Goal: Task Accomplishment & Management: Manage account settings

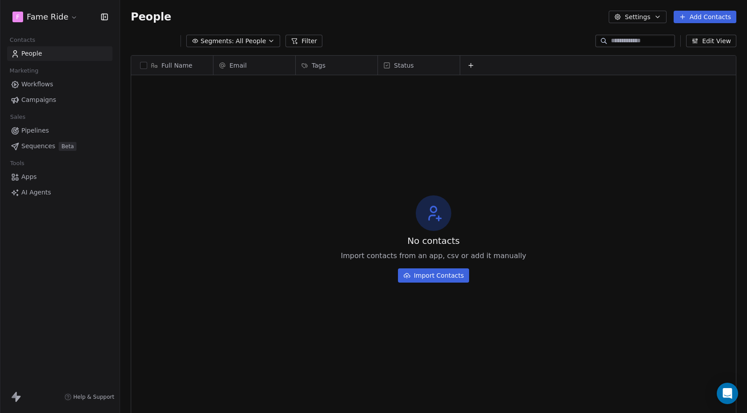
scroll to position [363, 627]
click at [707, 15] on button "Add Contacts" at bounding box center [705, 17] width 63 height 12
click at [698, 51] on span "Import from CSV" at bounding box center [703, 50] width 52 height 9
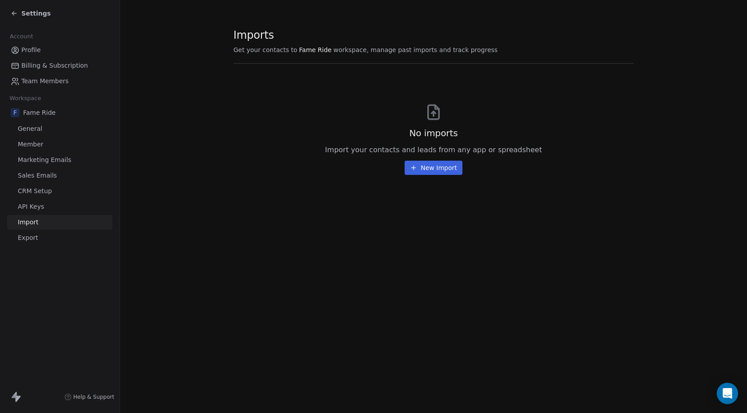
click at [439, 163] on button "New Import" at bounding box center [433, 168] width 57 height 14
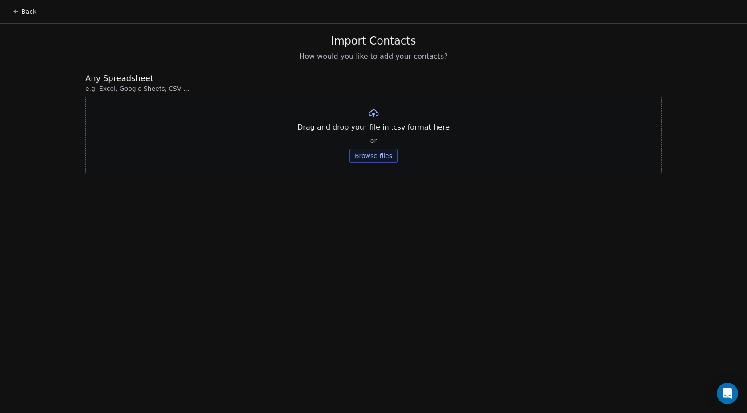
click at [381, 159] on button "Browse files" at bounding box center [374, 156] width 48 height 14
click at [370, 152] on button "Browse files" at bounding box center [374, 156] width 48 height 14
click at [375, 133] on button "Upload" at bounding box center [373, 131] width 32 height 14
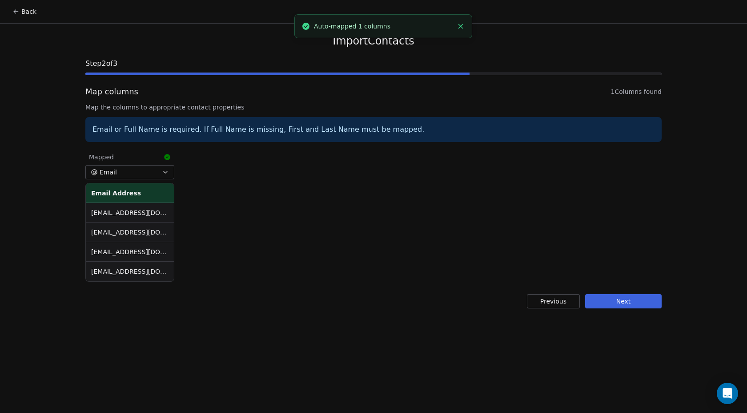
click at [639, 305] on button "Next" at bounding box center [623, 301] width 76 height 14
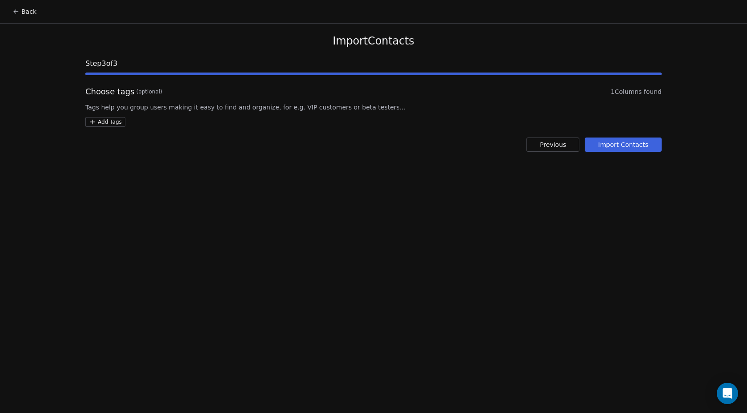
click at [106, 119] on html "Back Import Contacts Step 3 of 3 Choose tags (optional) 1 Columns found Tags he…" at bounding box center [373, 206] width 747 height 413
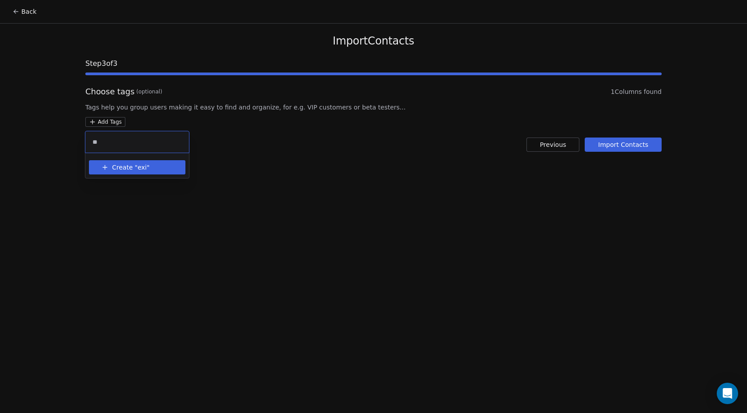
type input "*"
type input "*********"
click at [125, 173] on button "Create " clientele "" at bounding box center [137, 167] width 86 height 14
click at [310, 170] on html "Back Import Contacts Step 3 of 3 Choose tags (optional) 1 Columns found Tags he…" at bounding box center [373, 206] width 747 height 413
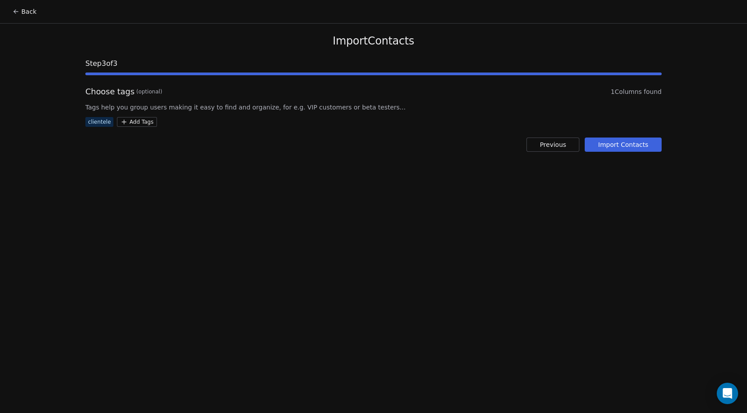
click at [614, 147] on button "Import Contacts" at bounding box center [623, 144] width 77 height 14
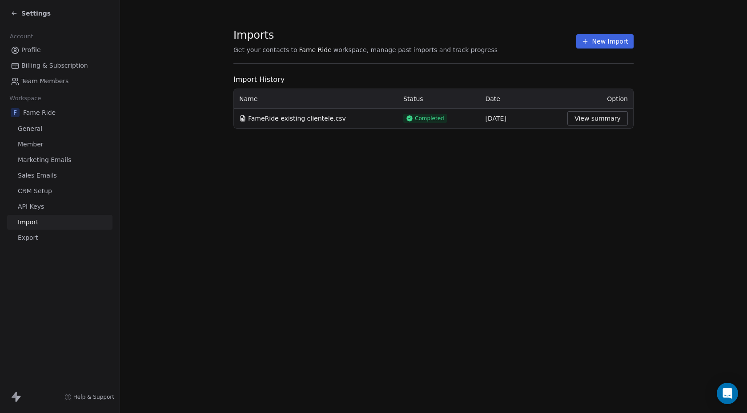
click at [16, 12] on icon at bounding box center [14, 13] width 7 height 7
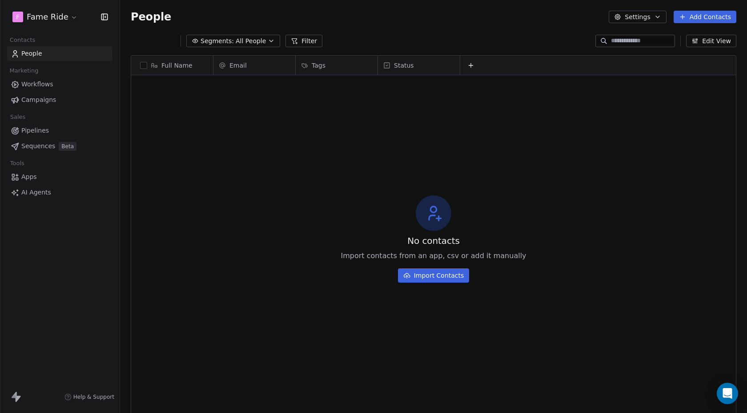
scroll to position [363, 627]
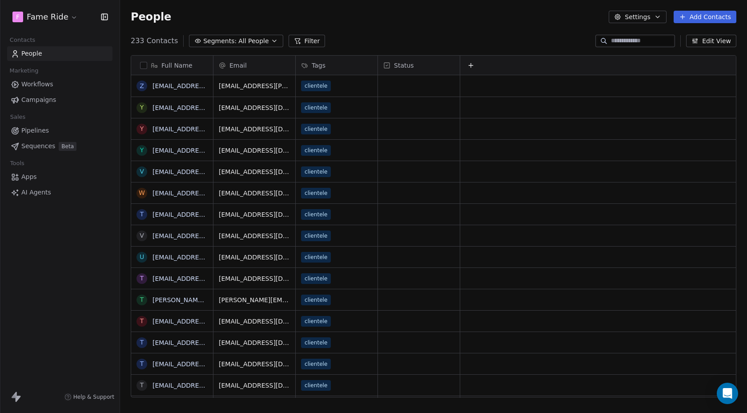
click at [60, 125] on link "Pipelines" at bounding box center [59, 130] width 105 height 15
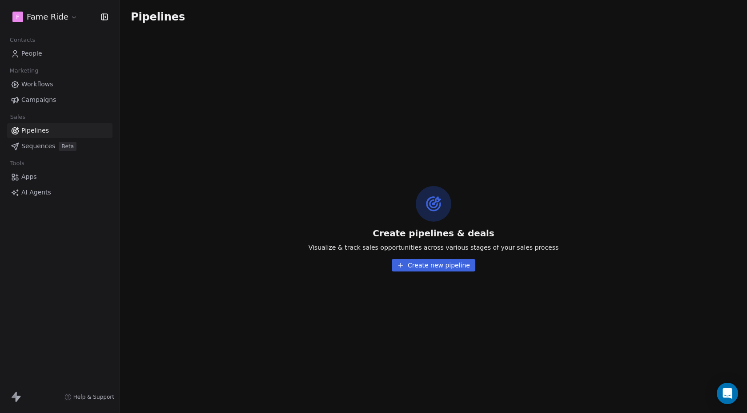
click at [431, 264] on button "Create new pipeline" at bounding box center [434, 265] width 84 height 12
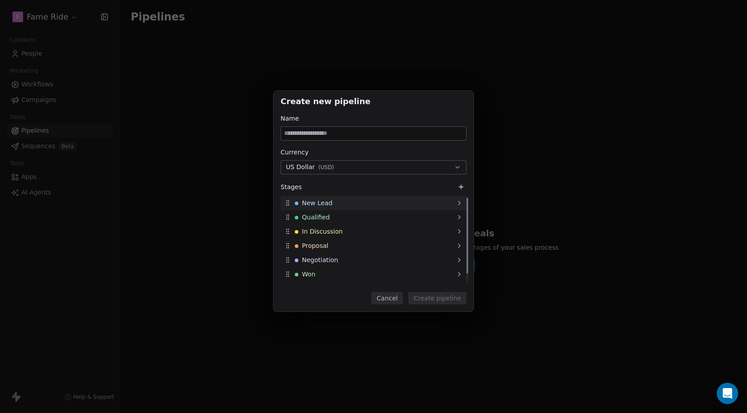
click at [413, 205] on div "New Lead" at bounding box center [374, 203] width 186 height 14
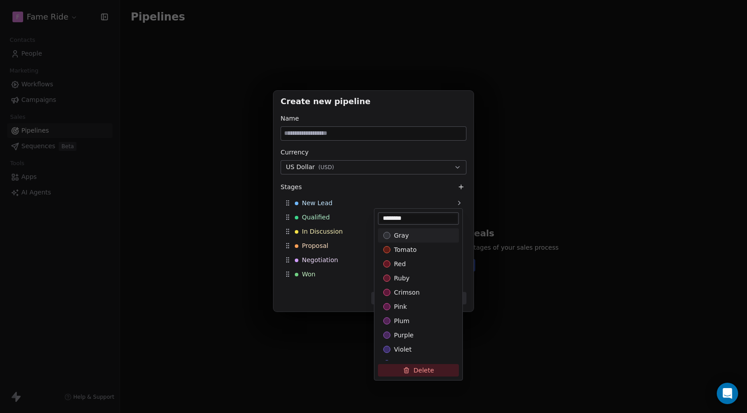
click at [406, 201] on div "Create new pipeline Name Currency US Dollar ( USD ) Stages New Lead Qualified I…" at bounding box center [373, 205] width 747 height 259
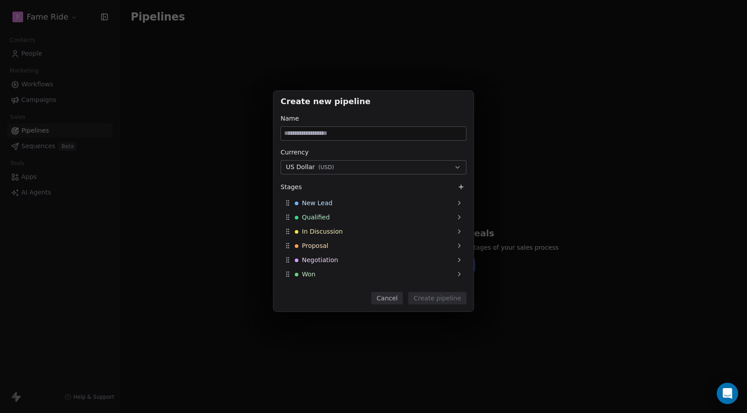
click at [343, 132] on input at bounding box center [373, 133] width 185 height 13
click at [456, 201] on icon at bounding box center [459, 202] width 7 height 7
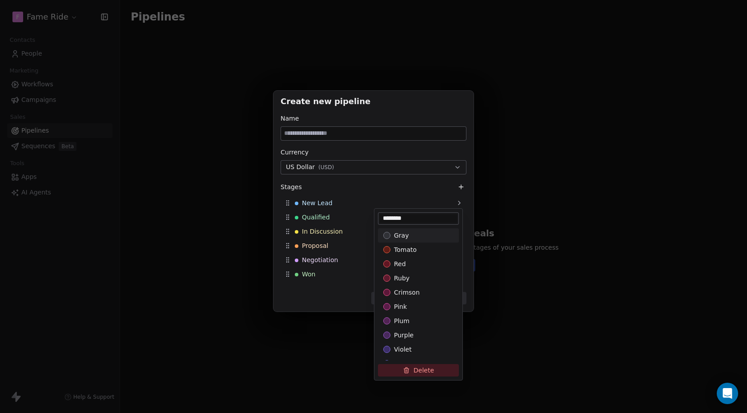
click at [418, 221] on input "********" at bounding box center [418, 218] width 77 height 9
type input "*"
type input "********"
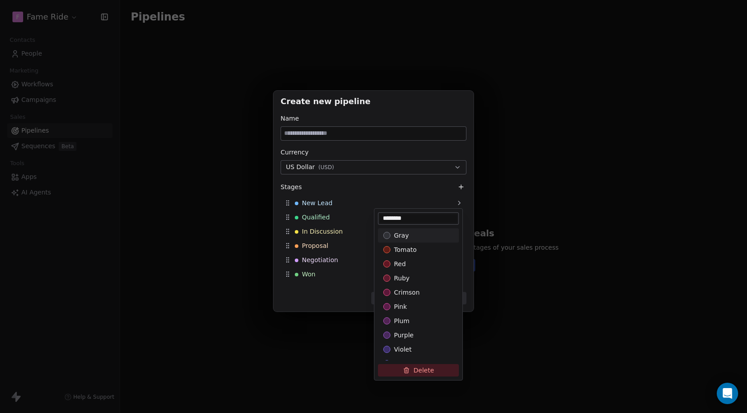
click at [381, 190] on div "Create new pipeline Name Currency US Dollar ( USD ) Stages New Lead Qualified I…" at bounding box center [373, 205] width 747 height 259
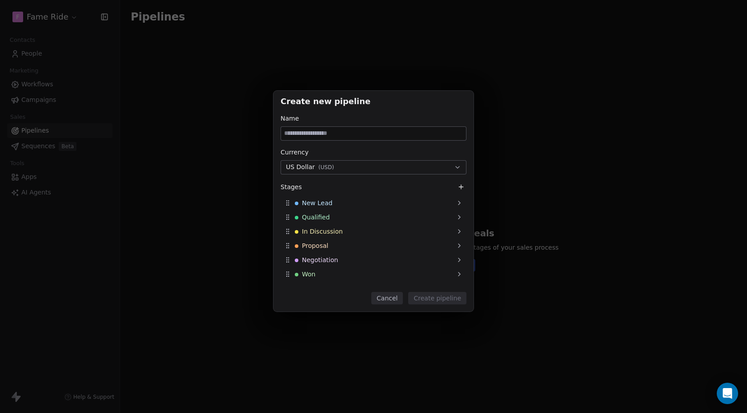
click at [381, 190] on div "Stages" at bounding box center [374, 186] width 186 height 11
click at [457, 215] on icon at bounding box center [459, 216] width 7 height 7
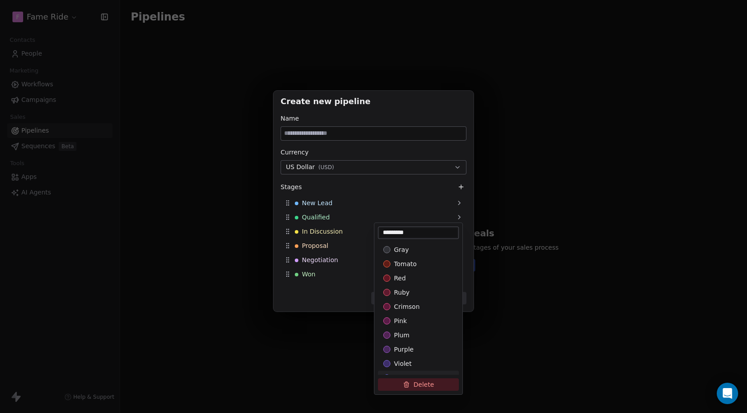
click at [421, 389] on button "Delete" at bounding box center [418, 384] width 81 height 12
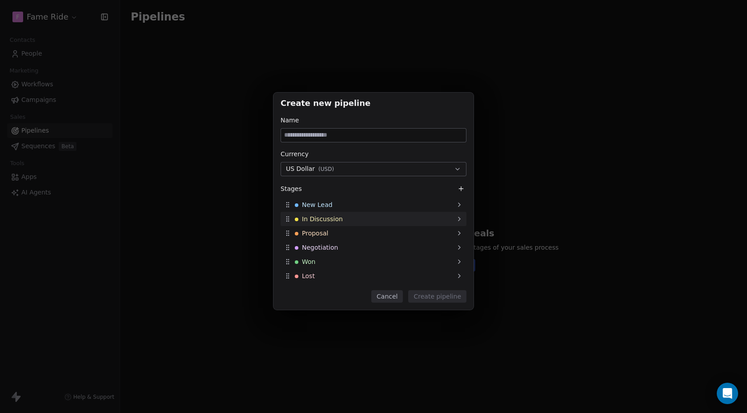
click at [459, 219] on icon at bounding box center [459, 218] width 7 height 7
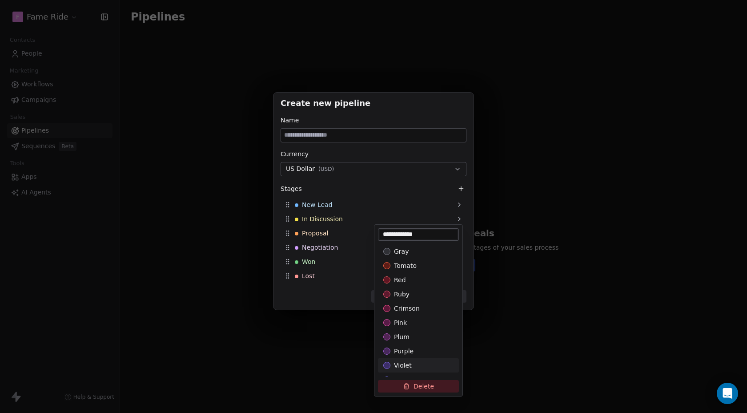
click at [350, 219] on div "Create new pipeline Name Currency US Dollar ( USD ) Stages New Lead In Discussi…" at bounding box center [373, 206] width 747 height 256
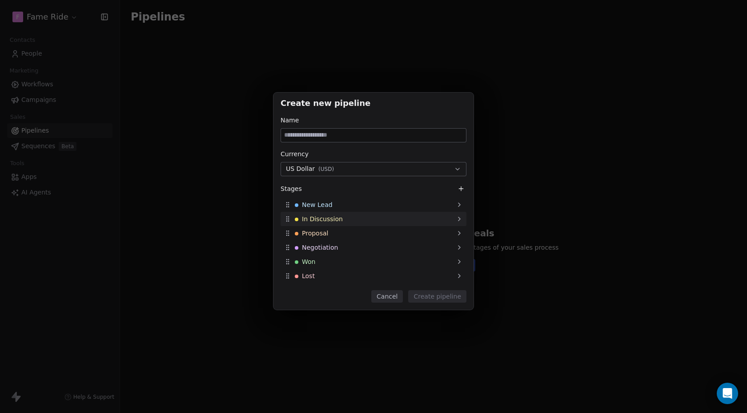
click at [456, 217] on icon at bounding box center [459, 218] width 7 height 7
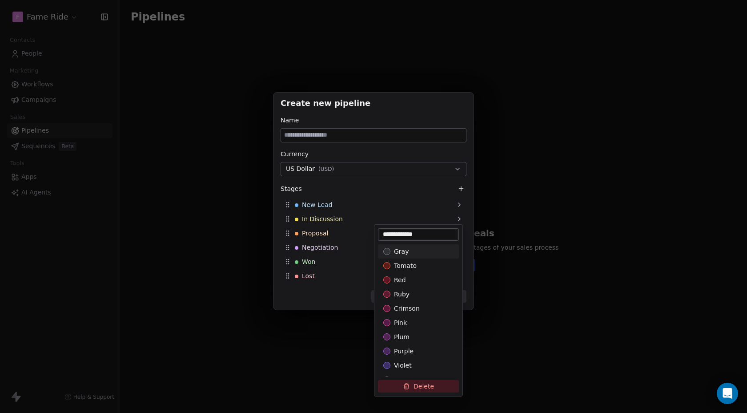
click at [428, 232] on input "**********" at bounding box center [418, 234] width 77 height 9
type input "**********"
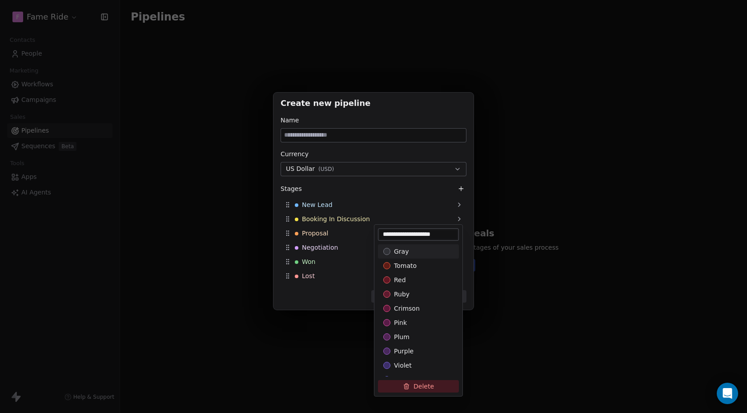
click at [341, 232] on div "Create new pipeline Name Currency US Dollar ( USD ) Stages New Lead Booking In …" at bounding box center [373, 206] width 747 height 256
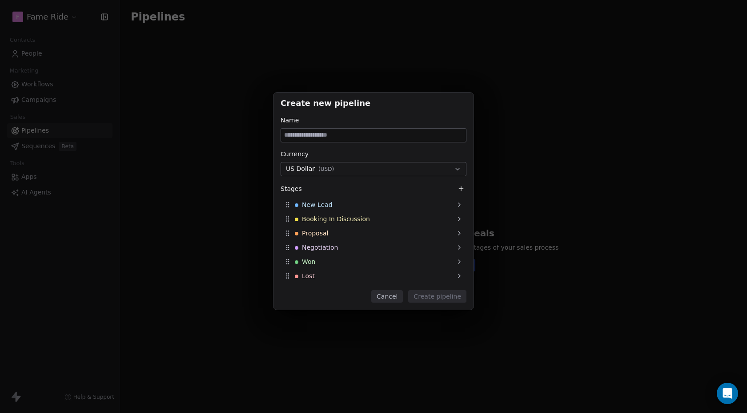
click at [341, 232] on div "Proposal" at bounding box center [374, 233] width 186 height 14
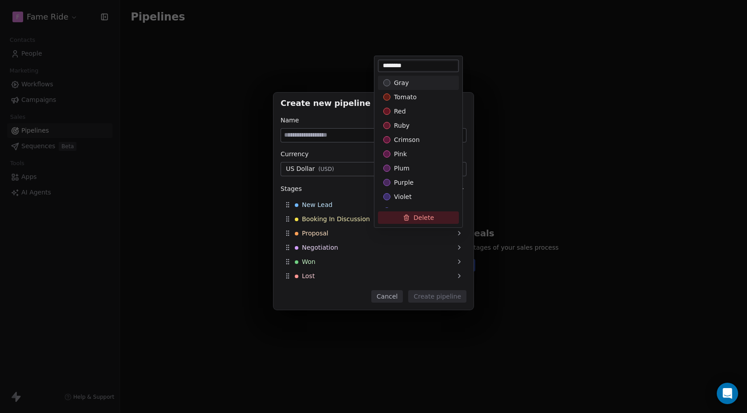
click at [441, 216] on button "Delete" at bounding box center [418, 217] width 81 height 12
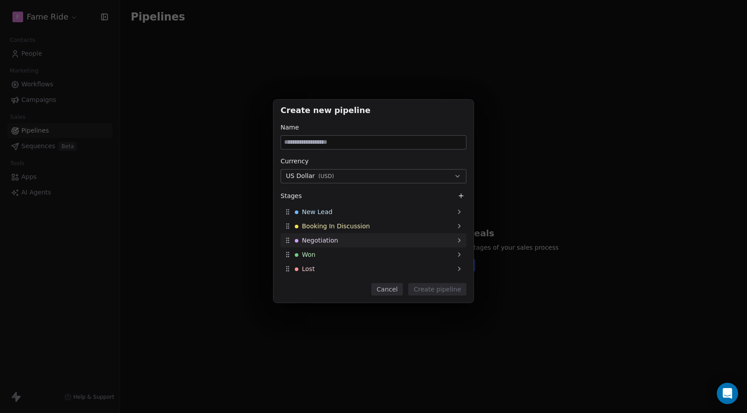
click at [454, 242] on div "Negotiation" at bounding box center [374, 240] width 186 height 14
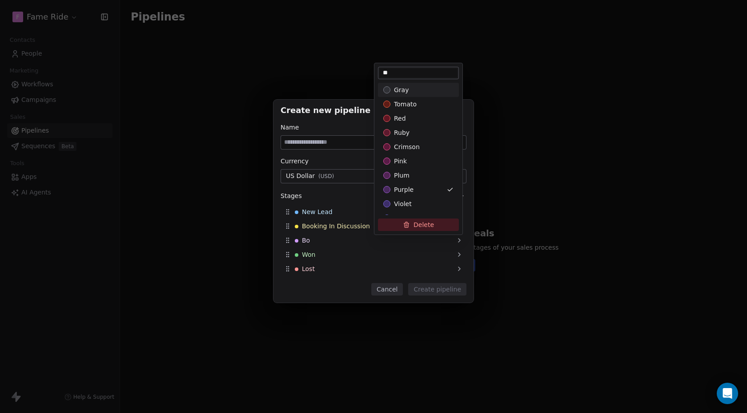
type input "*"
click at [391, 71] on input "**********" at bounding box center [418, 72] width 77 height 9
type input "**********"
click at [342, 254] on div "Create new pipeline Name Currency US Dollar ( USD ) Stages New Lead Booking In …" at bounding box center [373, 205] width 747 height 241
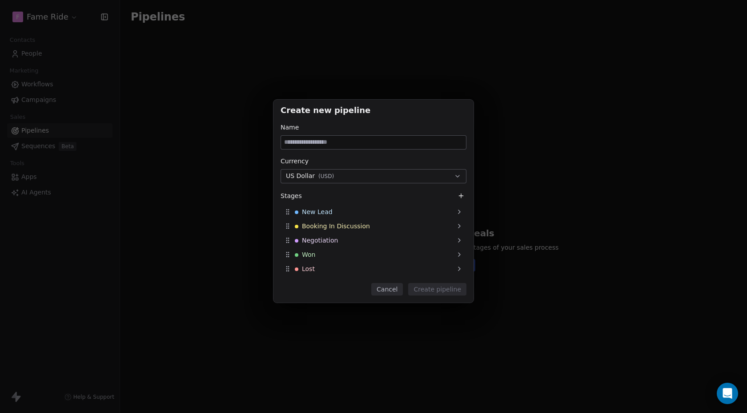
click at [342, 254] on div "Won" at bounding box center [374, 254] width 186 height 14
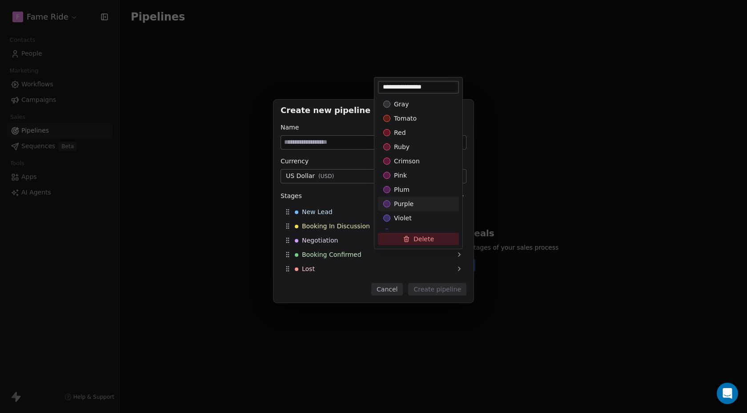
type input "**********"
click at [338, 268] on div "Create new pipeline Name Currency US Dollar ( USD ) Stages New Lead Booking In …" at bounding box center [373, 205] width 747 height 241
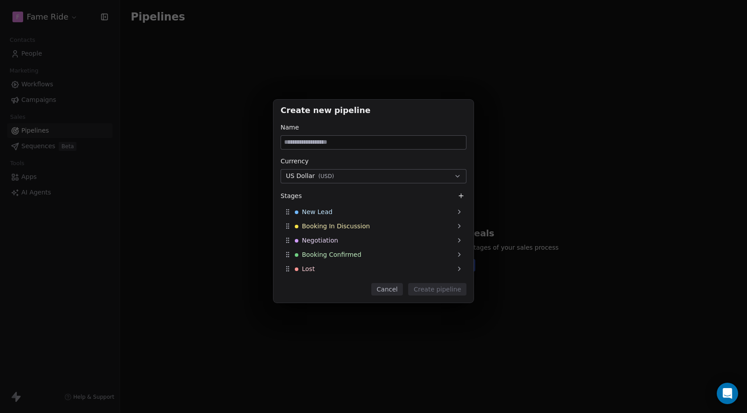
click at [338, 268] on div "Lost" at bounding box center [374, 268] width 186 height 14
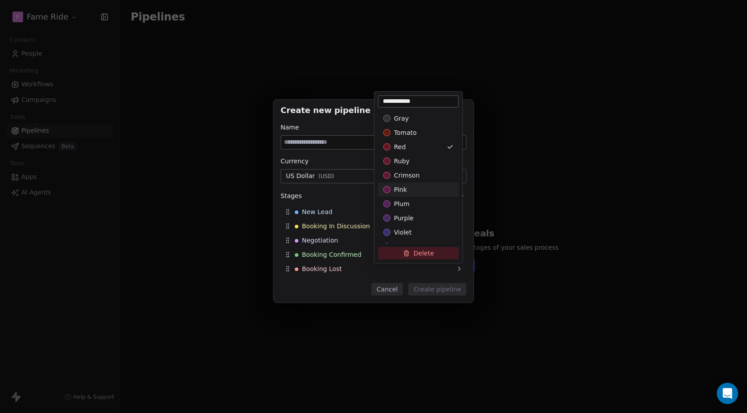
type input "**********"
click at [330, 293] on div "Create new pipeline Name Currency US Dollar ( USD ) Stages New Lead Booking In …" at bounding box center [373, 205] width 747 height 241
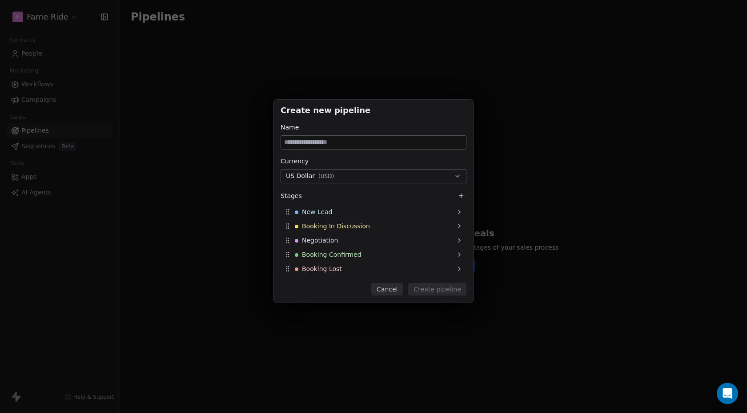
click at [356, 143] on input at bounding box center [373, 142] width 185 height 13
type input "**********"
click at [370, 156] on div "**********" at bounding box center [374, 199] width 186 height 153
click at [450, 292] on button "Create pipeline" at bounding box center [437, 289] width 58 height 12
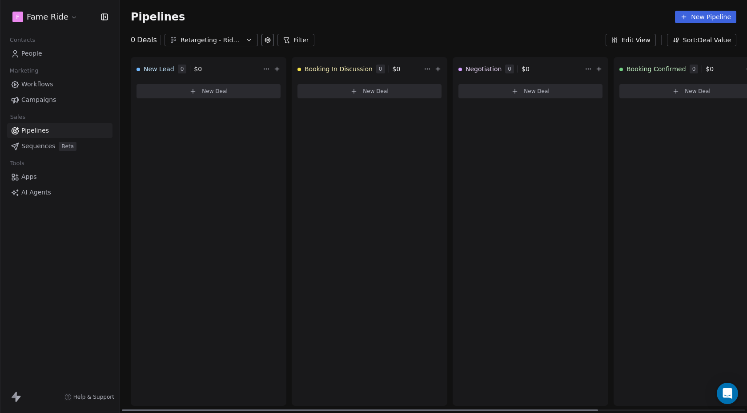
click at [265, 69] on html "F Fame Ride Contacts People Marketing Workflows Campaigns Sales Pipelines Seque…" at bounding box center [373, 206] width 747 height 413
click at [240, 67] on html "F Fame Ride Contacts People Marketing Workflows Campaigns Sales Pipelines Seque…" at bounding box center [373, 206] width 747 height 413
click at [633, 40] on button "Edit View" at bounding box center [631, 40] width 50 height 12
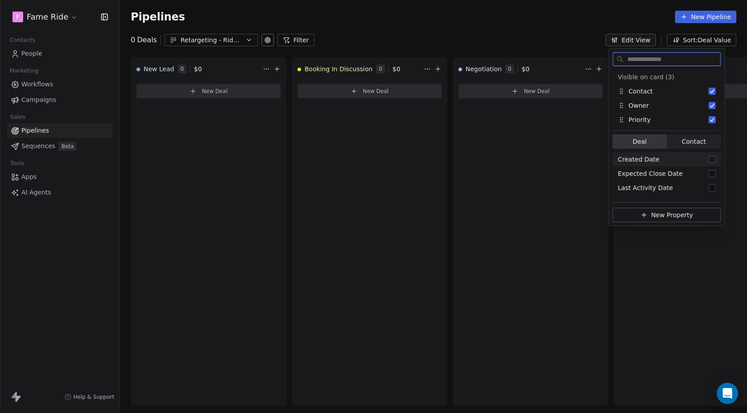
click at [698, 140] on span "Contact" at bounding box center [694, 141] width 24 height 9
click at [660, 141] on span "Deal Deal" at bounding box center [640, 141] width 54 height 14
click at [687, 143] on span "Contact" at bounding box center [694, 141] width 24 height 9
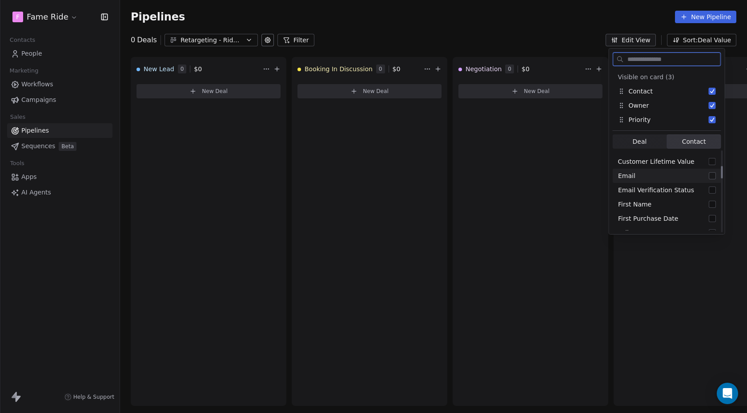
click at [709, 176] on button "Suggestions" at bounding box center [712, 175] width 7 height 7
click at [640, 154] on span "Deal" at bounding box center [640, 155] width 14 height 9
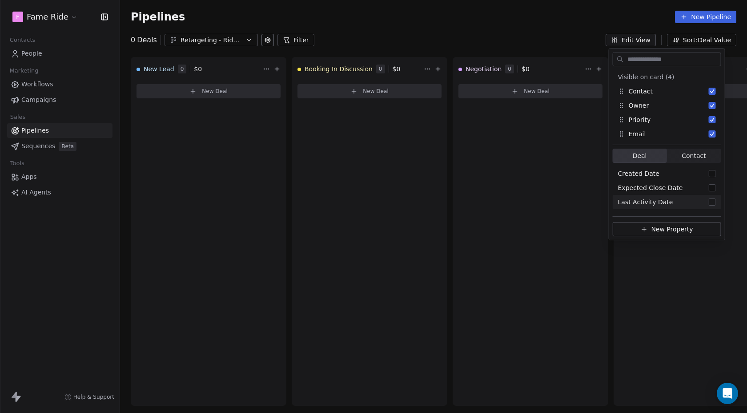
click at [517, 20] on div "Pipelines New Pipeline" at bounding box center [434, 17] width 606 height 12
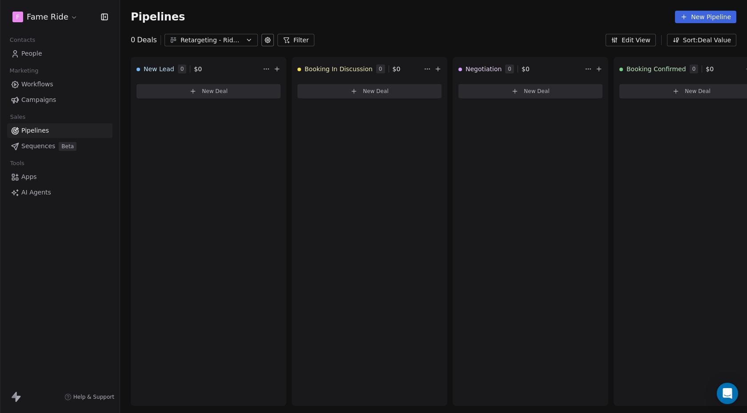
click at [46, 54] on link "People" at bounding box center [59, 53] width 105 height 15
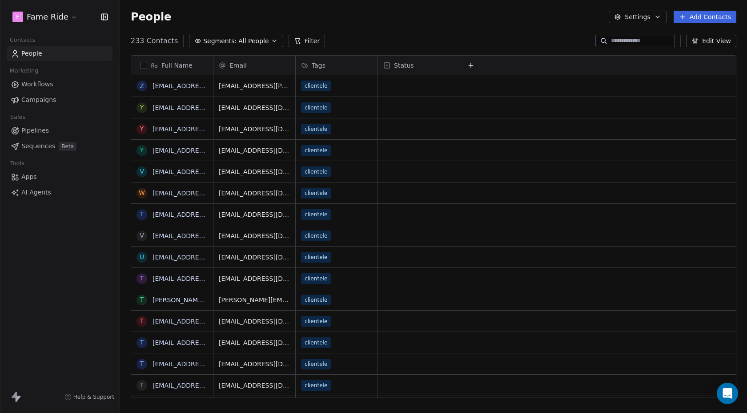
scroll to position [363, 627]
click at [41, 132] on span "Pipelines" at bounding box center [35, 130] width 28 height 9
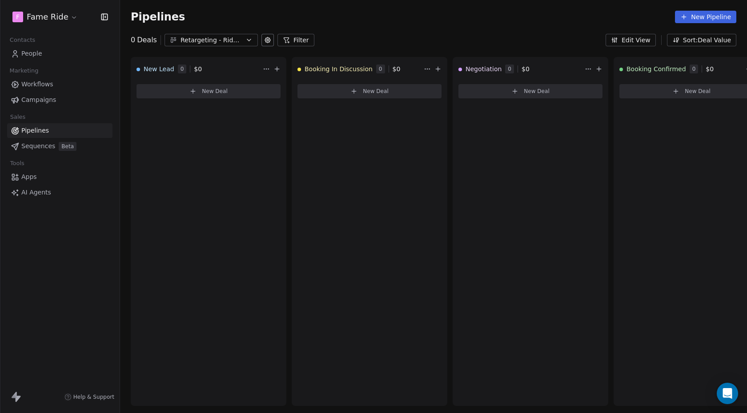
click at [643, 39] on button "Edit View" at bounding box center [631, 40] width 50 height 12
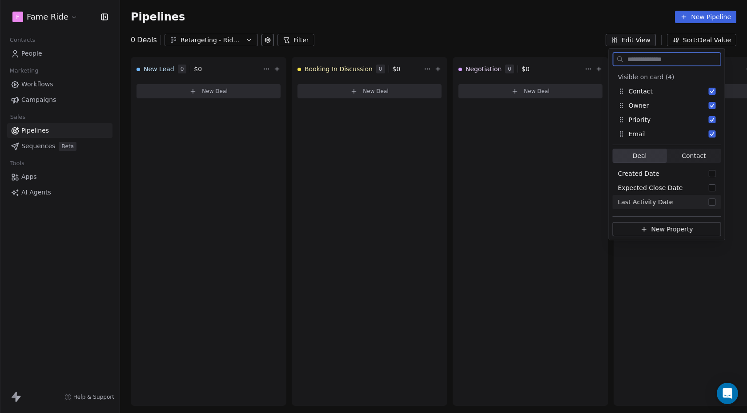
click at [664, 223] on button "New Property" at bounding box center [667, 229] width 109 height 14
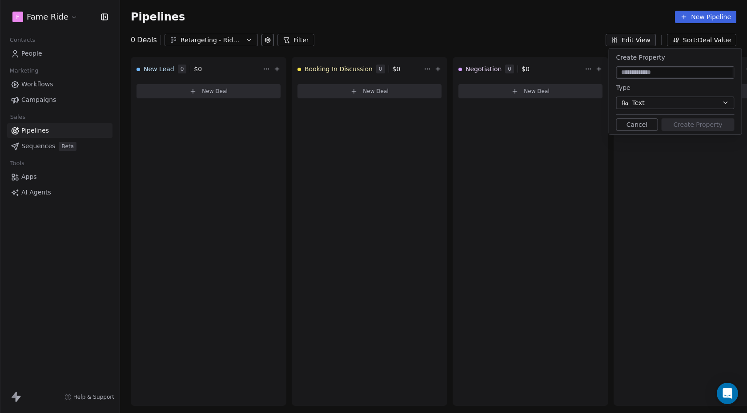
click at [656, 73] on input at bounding box center [675, 72] width 115 height 9
click at [660, 72] on input at bounding box center [675, 72] width 115 height 9
type input "*********"
type input "**********"
click at [714, 124] on button "Create Property" at bounding box center [698, 124] width 73 height 12
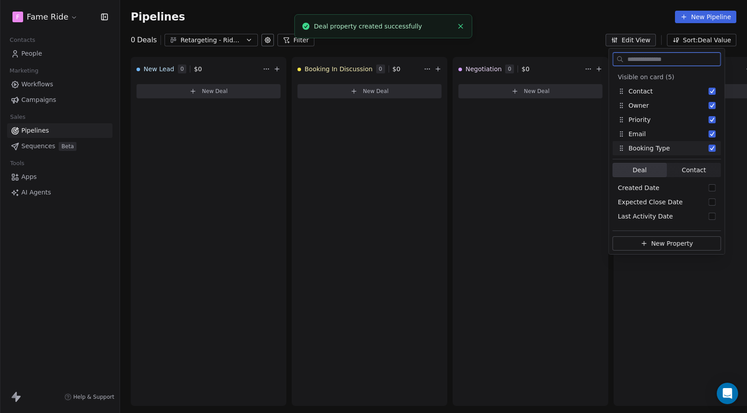
click at [646, 149] on div "Booking Type" at bounding box center [644, 148] width 52 height 9
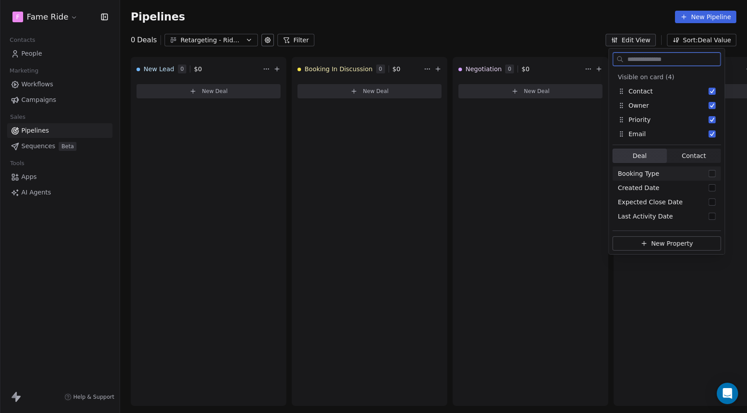
click at [650, 176] on div "Booking Type" at bounding box center [667, 173] width 109 height 14
click at [683, 248] on button "New Property" at bounding box center [667, 243] width 109 height 14
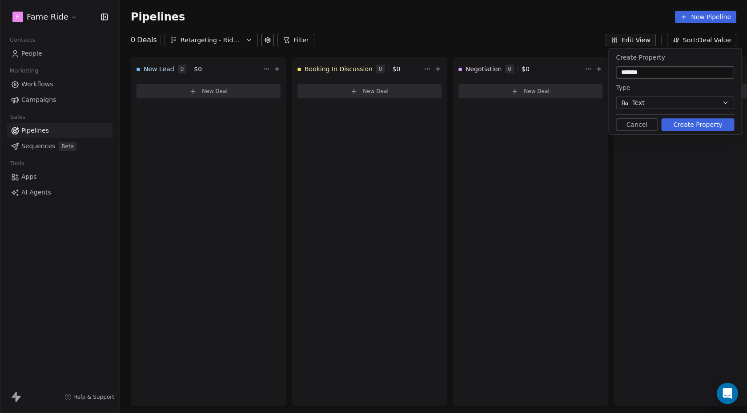
type input "*******"
click at [705, 125] on button "Create Property" at bounding box center [698, 124] width 73 height 12
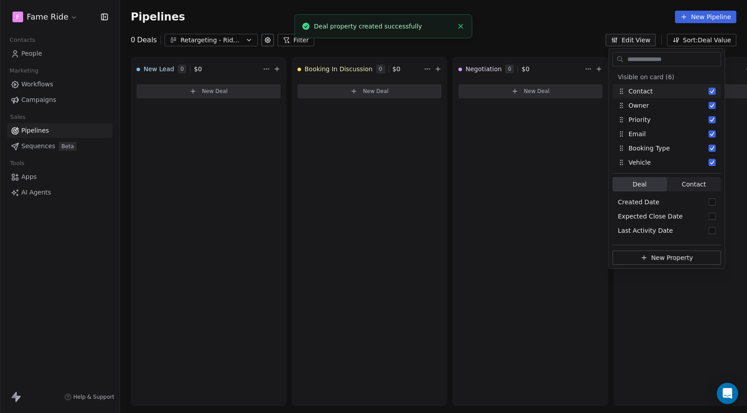
click at [578, 37] on div "0 Deals Retargeting - Ride Booking Filter Edit View Sort: Deal Value" at bounding box center [433, 40] width 627 height 12
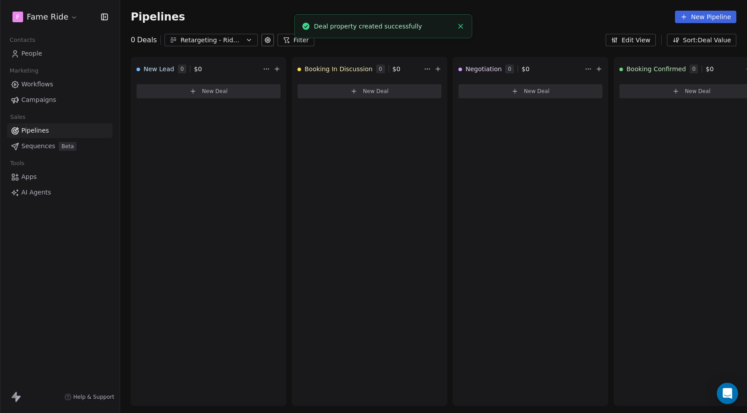
click at [53, 17] on html "F Fame Ride Contacts People Marketing Workflows Campaigns Sales Pipelines Seque…" at bounding box center [373, 206] width 747 height 413
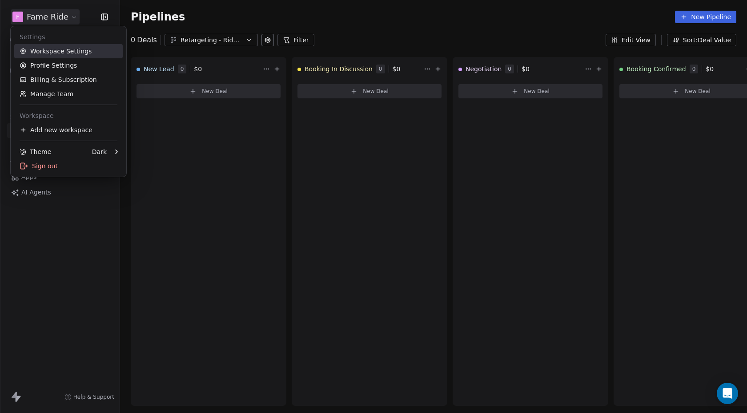
click at [71, 49] on link "Workspace Settings" at bounding box center [68, 51] width 109 height 14
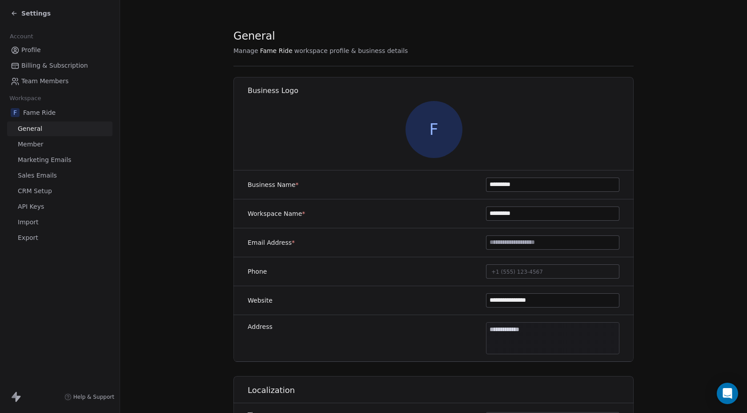
click at [51, 159] on span "Marketing Emails" at bounding box center [44, 159] width 53 height 9
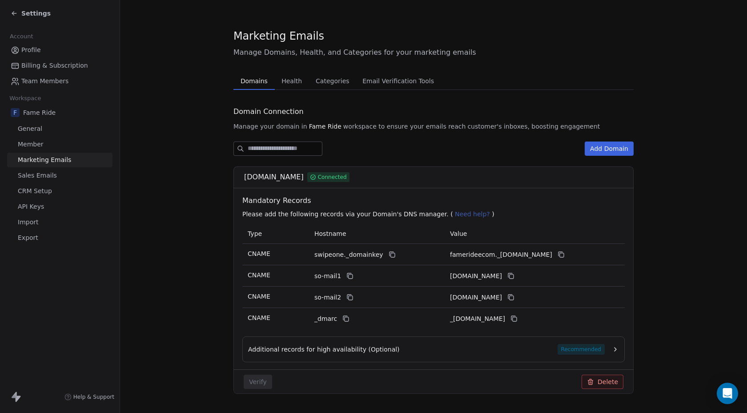
click at [40, 190] on span "CRM Setup" at bounding box center [35, 190] width 34 height 9
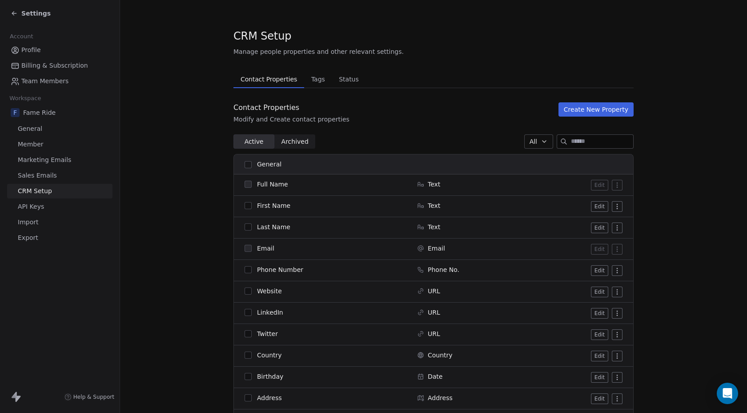
click at [613, 143] on input at bounding box center [602, 141] width 62 height 13
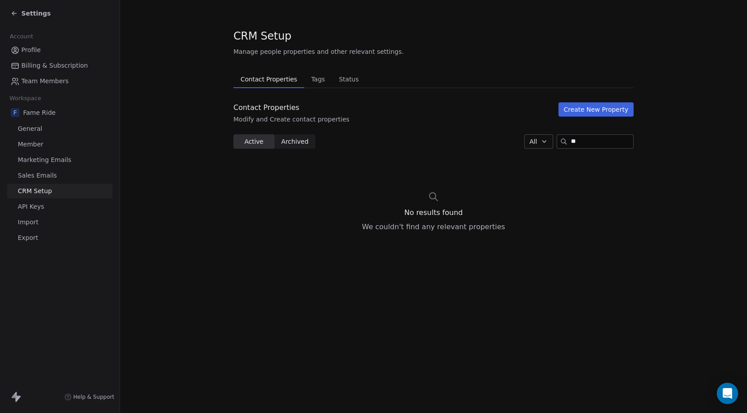
type input "*"
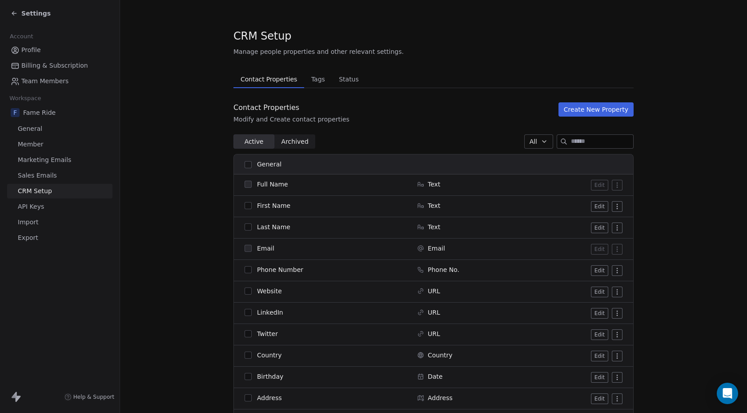
click at [60, 129] on link "General" at bounding box center [59, 128] width 105 height 15
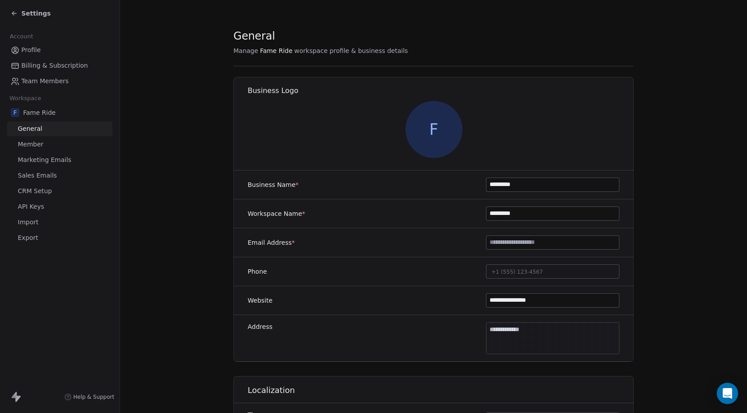
click at [63, 142] on link "Member" at bounding box center [59, 144] width 105 height 15
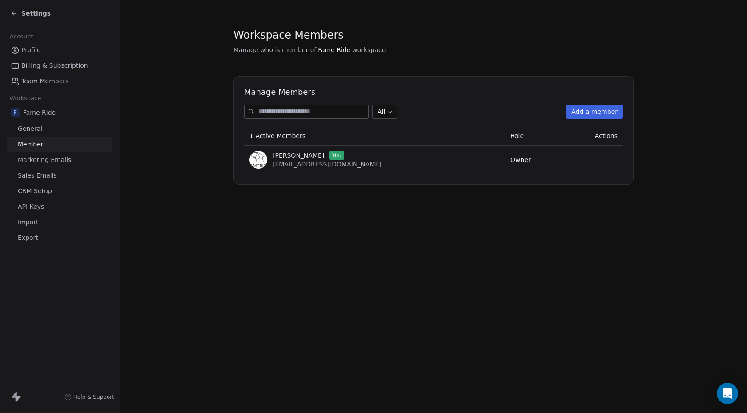
click at [50, 163] on span "Marketing Emails" at bounding box center [44, 159] width 53 height 9
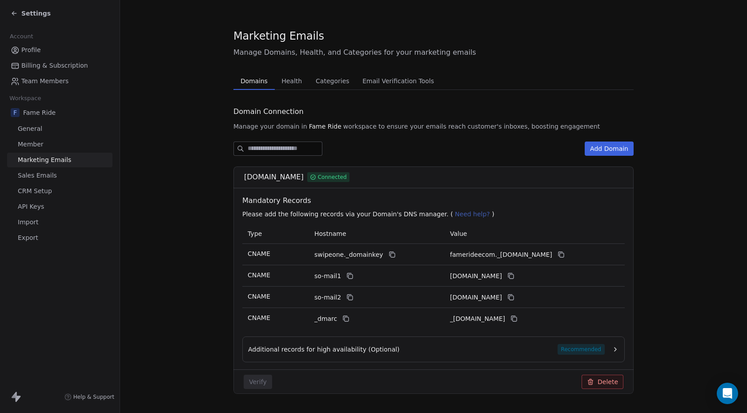
click at [326, 78] on span "Categories" at bounding box center [332, 81] width 40 height 12
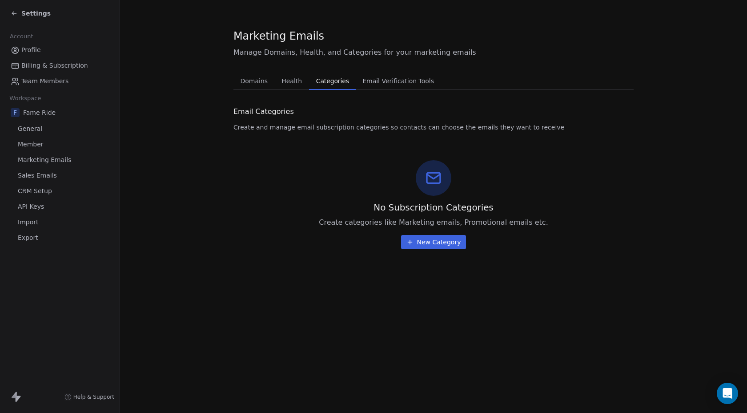
click at [29, 190] on span "CRM Setup" at bounding box center [35, 190] width 34 height 9
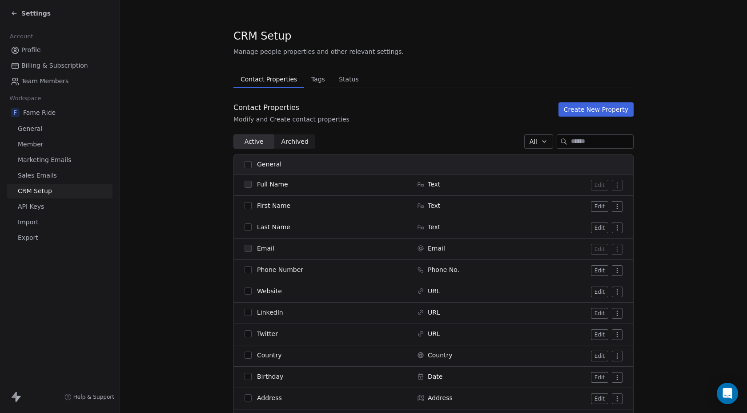
click at [347, 74] on span "Status" at bounding box center [348, 79] width 27 height 12
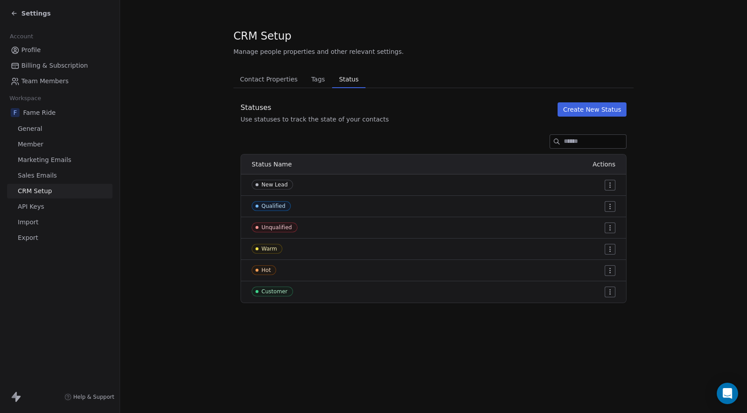
click at [317, 77] on span "Tags" at bounding box center [318, 79] width 21 height 12
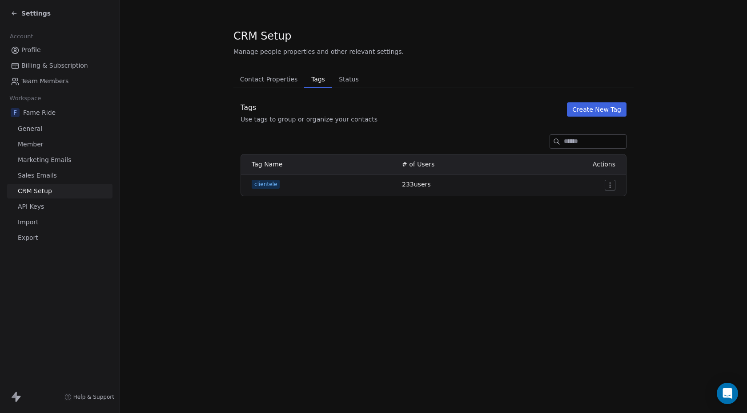
click at [350, 79] on span "Status" at bounding box center [348, 79] width 27 height 12
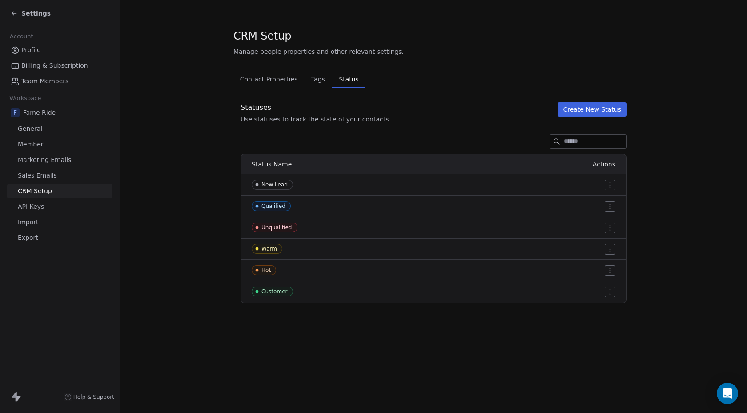
click at [243, 79] on span "Contact Properties" at bounding box center [269, 79] width 65 height 12
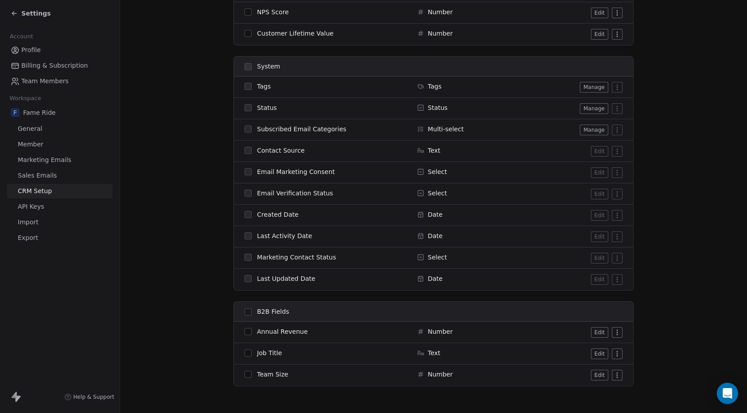
scroll to position [409, 0]
click at [46, 180] on span "Sales Emails" at bounding box center [37, 175] width 39 height 9
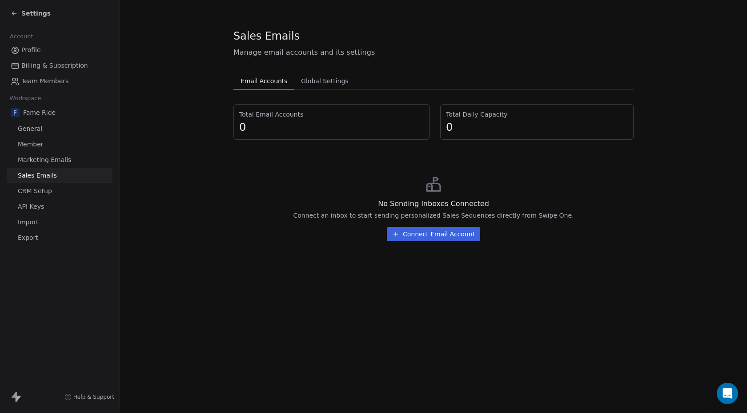
click at [56, 165] on link "Marketing Emails" at bounding box center [59, 160] width 105 height 15
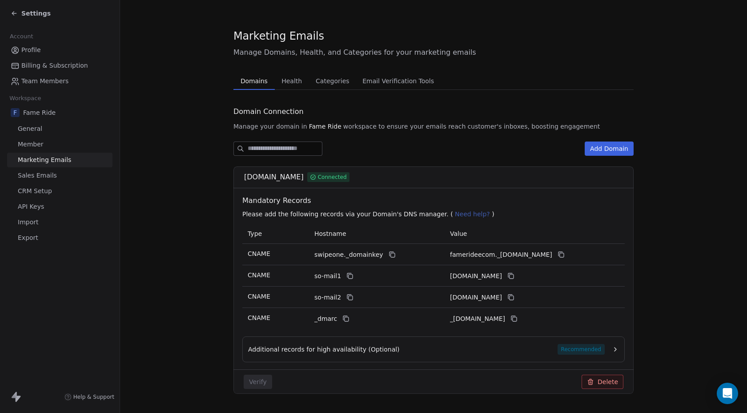
click at [43, 129] on link "General" at bounding box center [59, 128] width 105 height 15
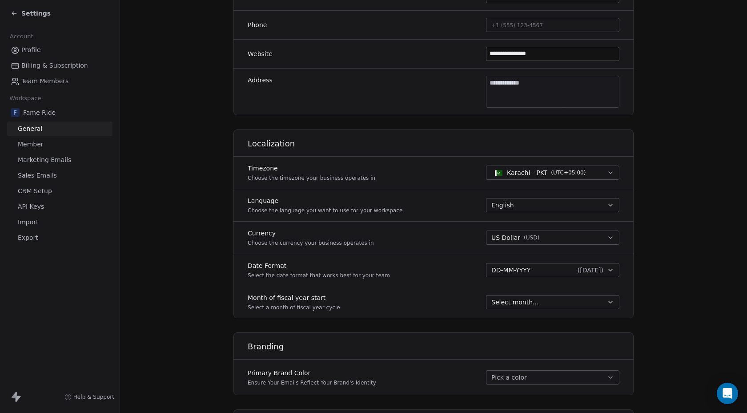
scroll to position [420, 0]
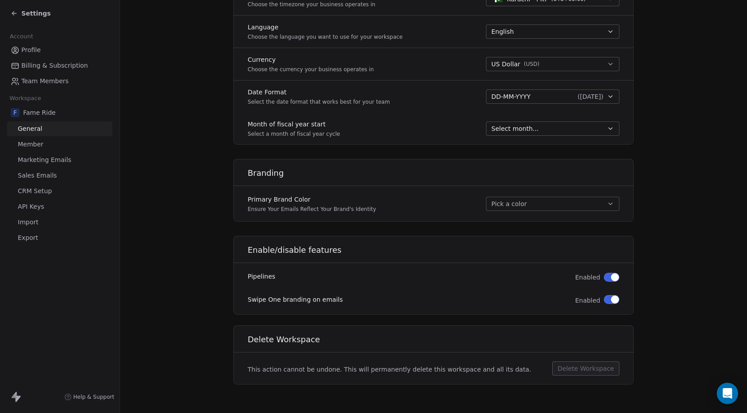
click at [611, 298] on span "button" at bounding box center [615, 299] width 8 height 8
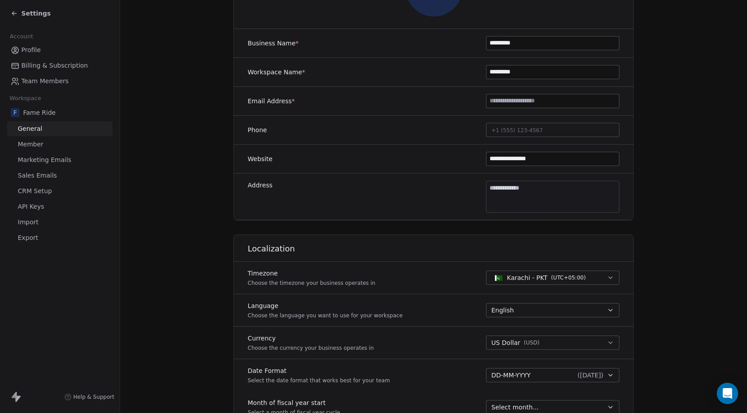
scroll to position [0, 0]
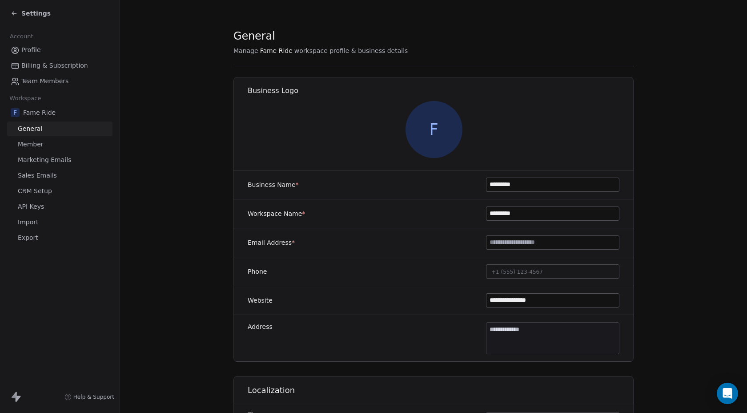
click at [38, 194] on span "CRM Setup" at bounding box center [35, 190] width 34 height 9
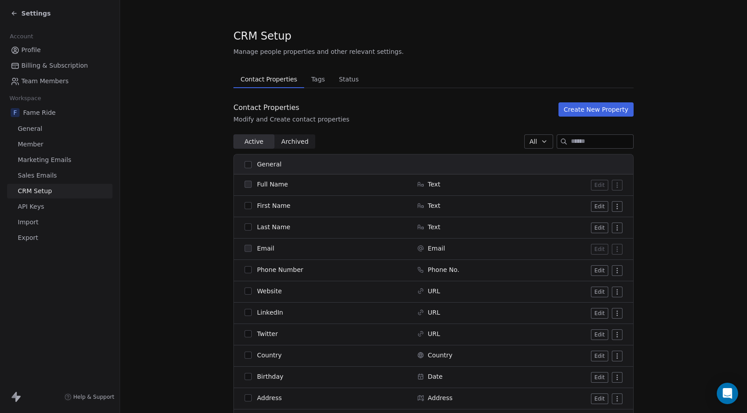
click at [346, 80] on span "Status" at bounding box center [348, 79] width 27 height 12
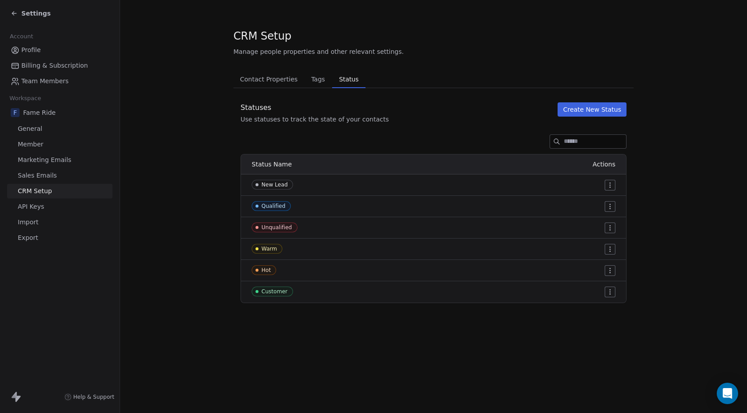
click at [41, 42] on div "Account" at bounding box center [59, 36] width 105 height 12
click at [15, 21] on div "Settings" at bounding box center [60, 13] width 120 height 27
click at [13, 17] on div "Settings" at bounding box center [31, 13] width 40 height 9
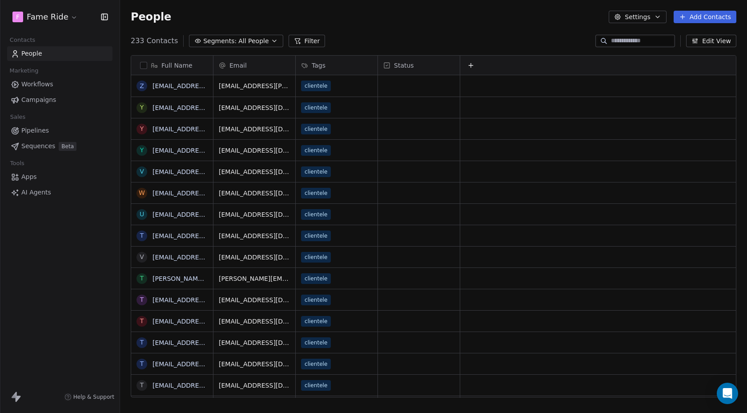
scroll to position [363, 627]
click at [34, 132] on span "Pipelines" at bounding box center [35, 130] width 28 height 9
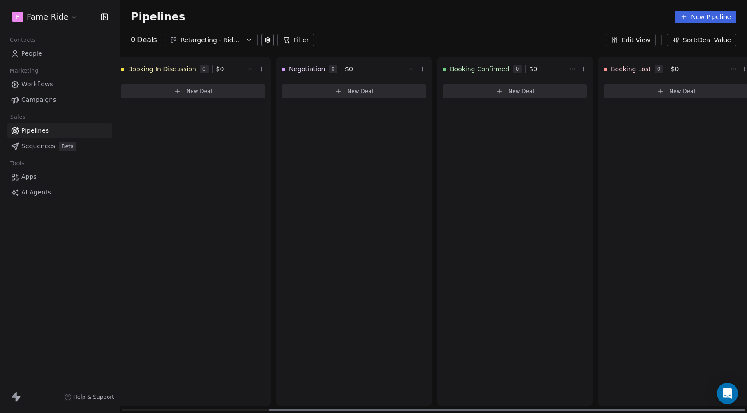
scroll to position [0, 194]
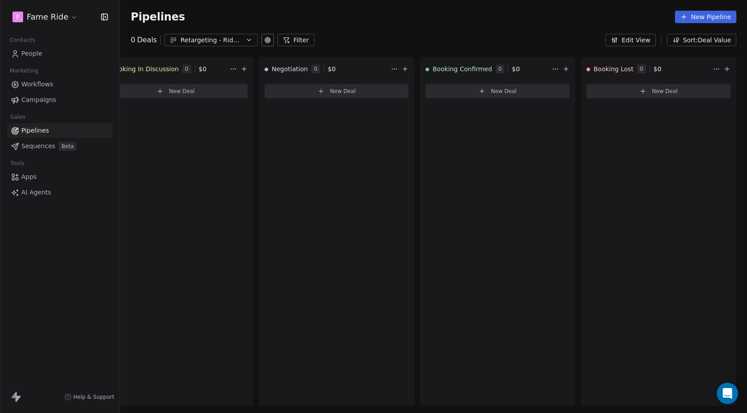
click at [267, 40] on icon at bounding box center [267, 39] width 7 height 7
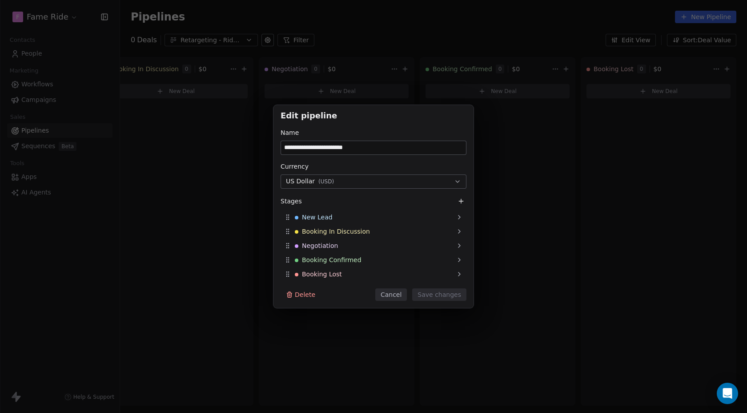
click at [392, 292] on button "Cancel" at bounding box center [391, 294] width 32 height 12
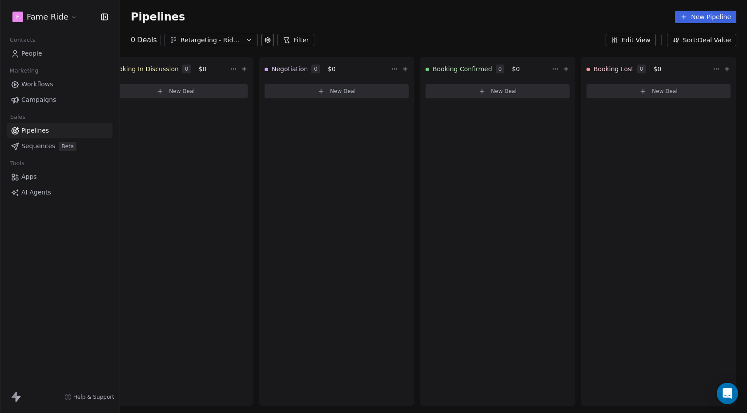
click at [252, 40] on button "Retargeting - Ride Booking" at bounding box center [211, 40] width 93 height 12
click at [252, 40] on html "F Fame Ride Contacts People Marketing Workflows Campaigns Sales Pipelines Seque…" at bounding box center [373, 206] width 747 height 413
click at [694, 38] on button "Sort: Deal Value" at bounding box center [701, 40] width 69 height 12
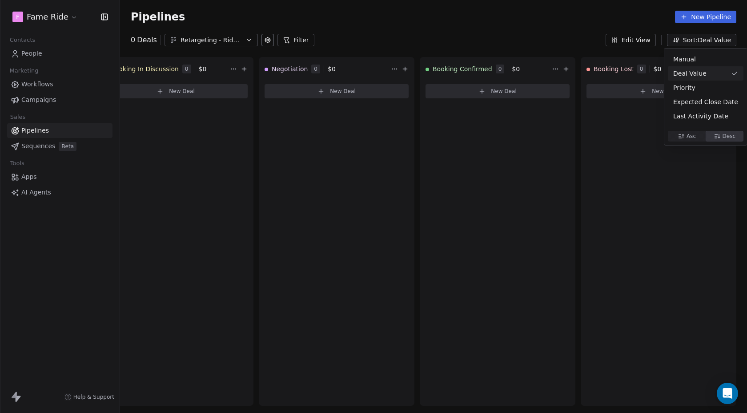
click at [639, 41] on html "F Fame Ride Contacts People Marketing Workflows Campaigns Sales Pipelines Seque…" at bounding box center [373, 206] width 747 height 413
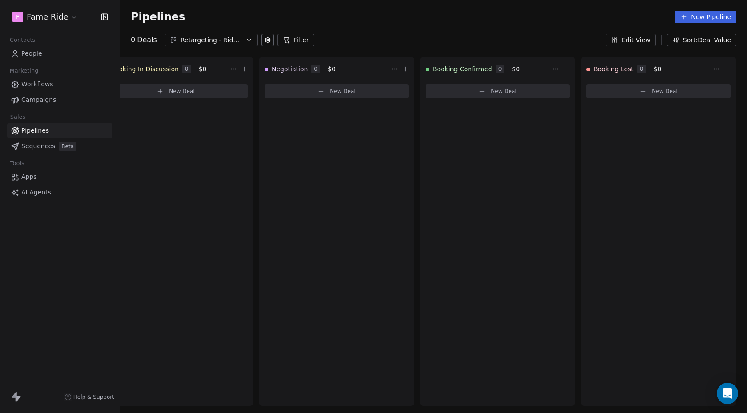
click at [639, 41] on button "Edit View" at bounding box center [631, 40] width 50 height 12
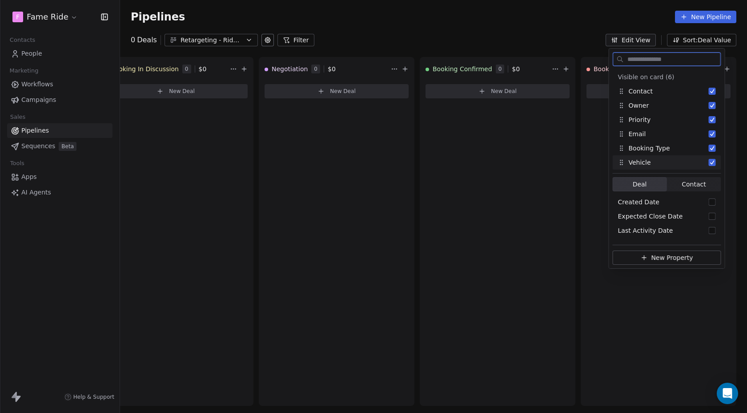
click at [688, 185] on span "Contact" at bounding box center [694, 184] width 24 height 9
click at [646, 180] on span "Deal" at bounding box center [640, 184] width 14 height 9
click at [642, 15] on div "Pipelines New Pipeline" at bounding box center [434, 17] width 606 height 12
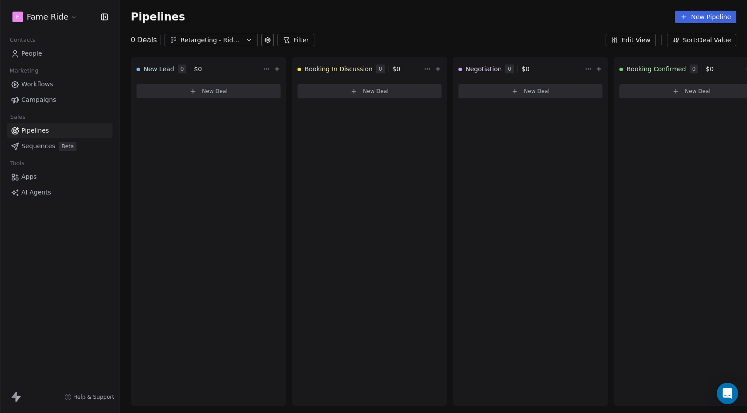
click at [33, 93] on link "Campaigns" at bounding box center [59, 99] width 105 height 15
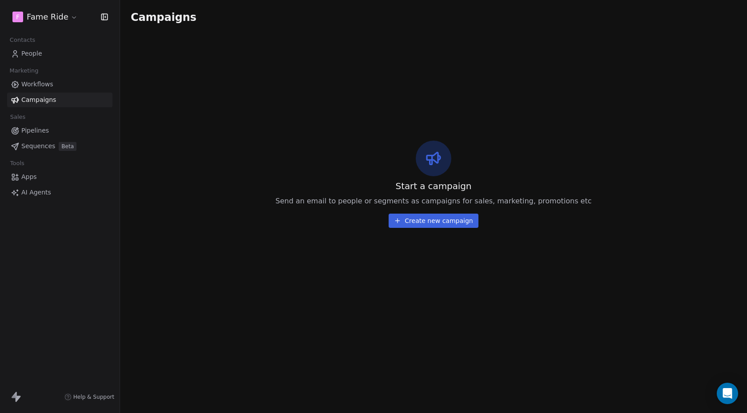
click at [43, 82] on span "Workflows" at bounding box center [37, 84] width 32 height 9
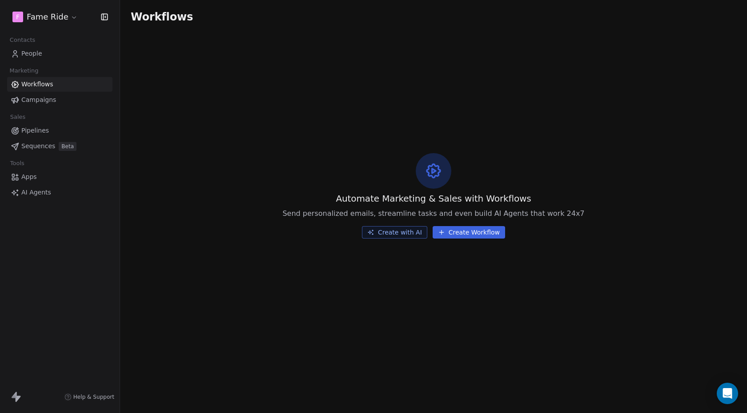
click at [35, 132] on span "Pipelines" at bounding box center [35, 130] width 28 height 9
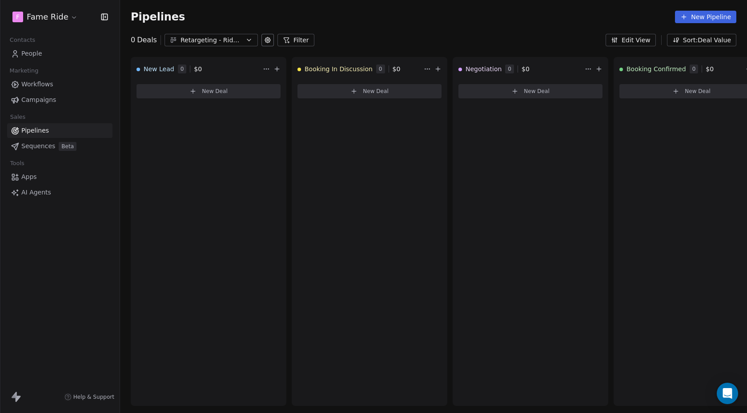
click at [32, 195] on span "AI Agents" at bounding box center [36, 192] width 30 height 9
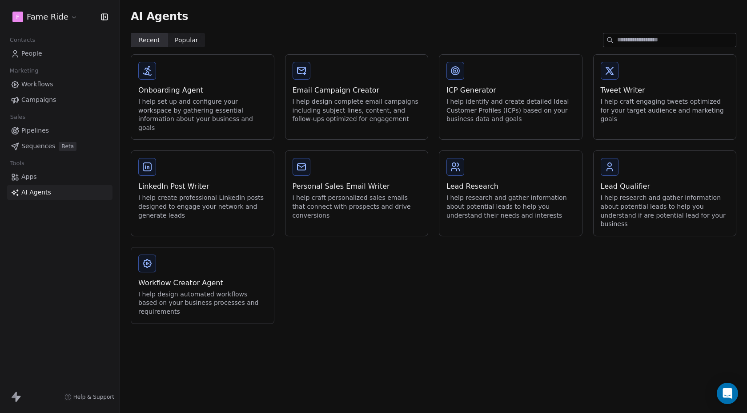
click at [42, 174] on link "Apps" at bounding box center [59, 176] width 105 height 15
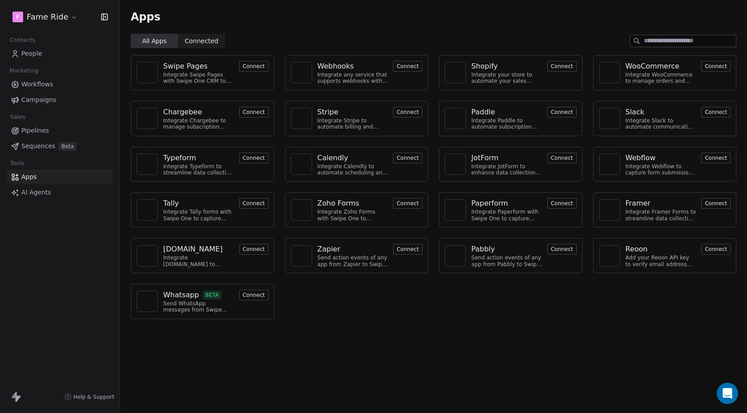
click at [40, 81] on span "Workflows" at bounding box center [37, 84] width 32 height 9
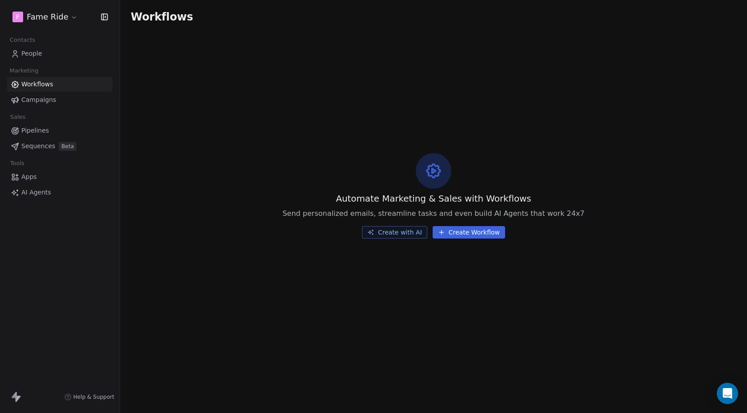
click at [41, 94] on link "Campaigns" at bounding box center [59, 99] width 105 height 15
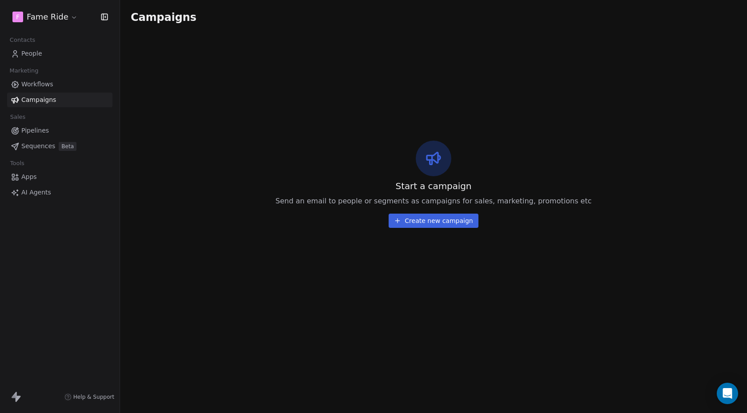
click at [49, 126] on link "Pipelines" at bounding box center [59, 130] width 105 height 15
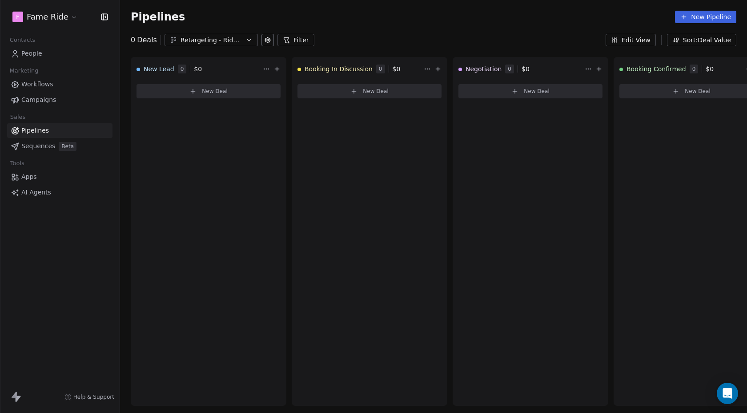
click at [34, 97] on span "Campaigns" at bounding box center [38, 99] width 35 height 9
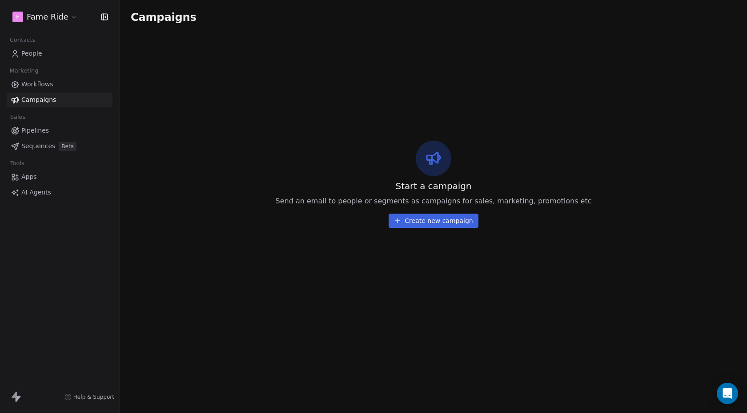
click at [44, 82] on span "Workflows" at bounding box center [37, 84] width 32 height 9
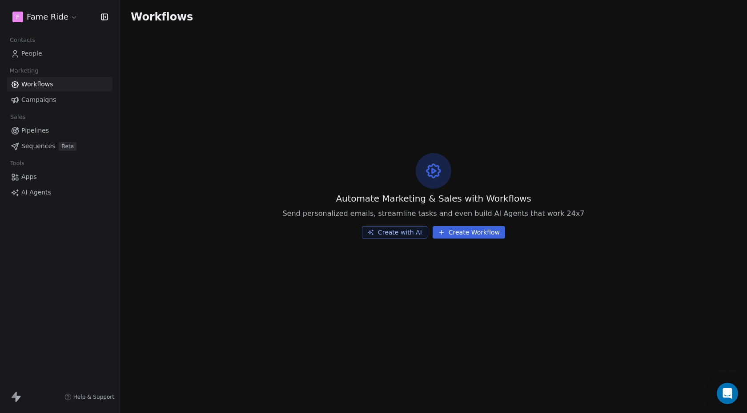
click at [443, 235] on icon at bounding box center [441, 232] width 7 height 7
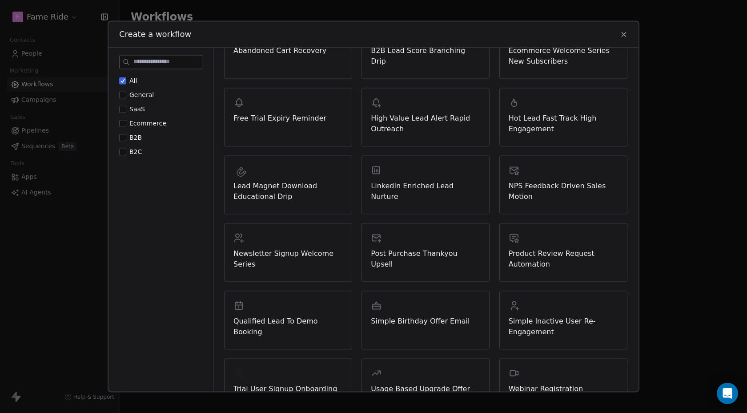
scroll to position [139, 0]
click at [124, 149] on button "B2C" at bounding box center [122, 151] width 7 height 9
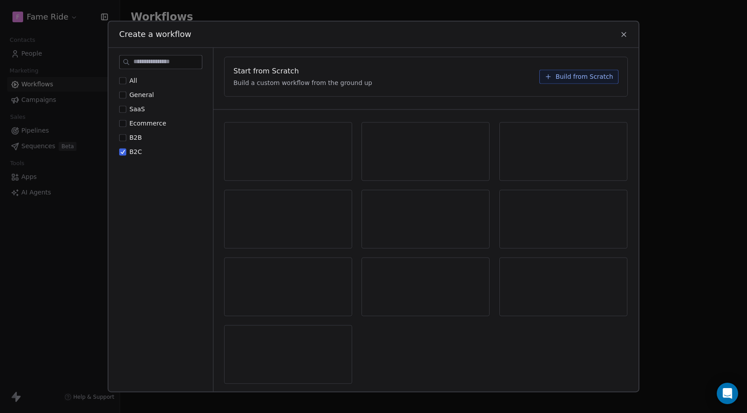
scroll to position [0, 0]
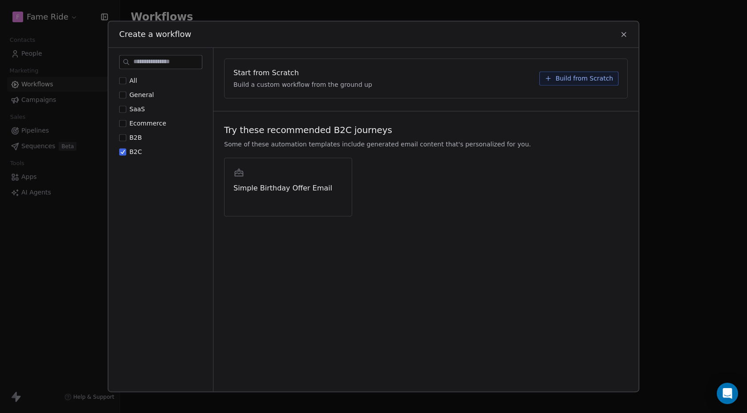
click at [625, 31] on icon at bounding box center [624, 34] width 8 height 8
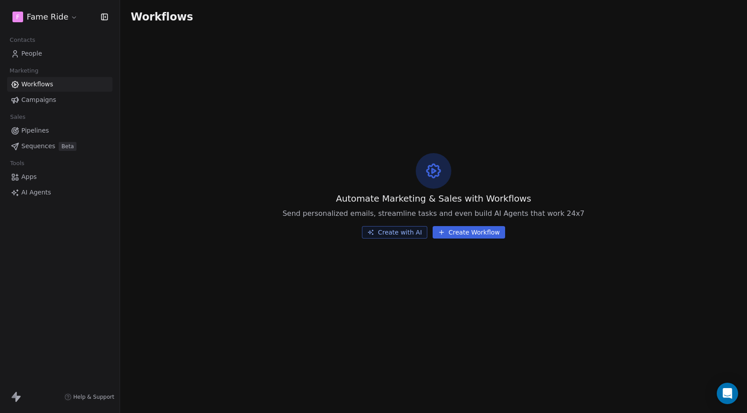
click at [33, 134] on span "Pipelines" at bounding box center [35, 130] width 28 height 9
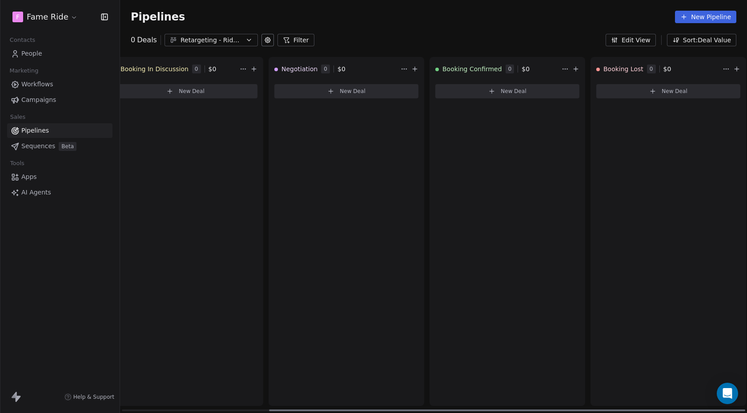
scroll to position [0, 194]
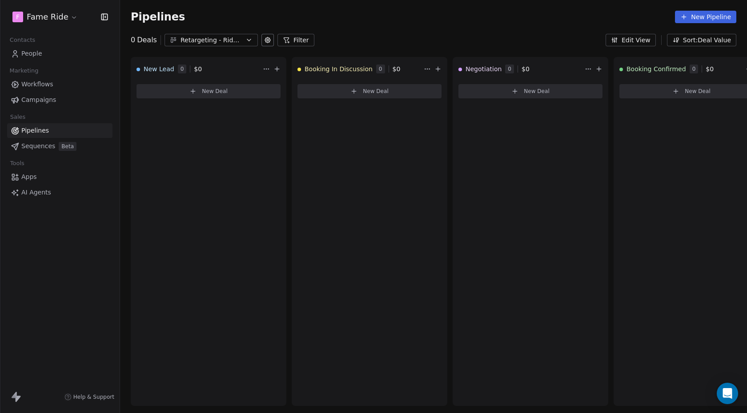
click at [33, 149] on span "Sequences" at bounding box center [38, 145] width 34 height 9
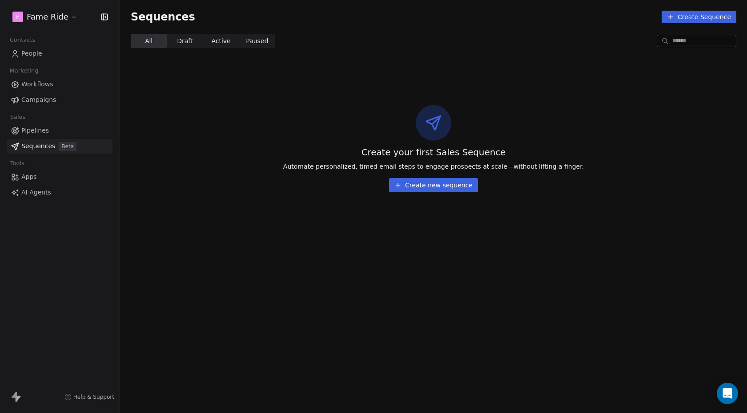
click at [42, 84] on span "Workflows" at bounding box center [37, 84] width 32 height 9
